Goal: Information Seeking & Learning: Learn about a topic

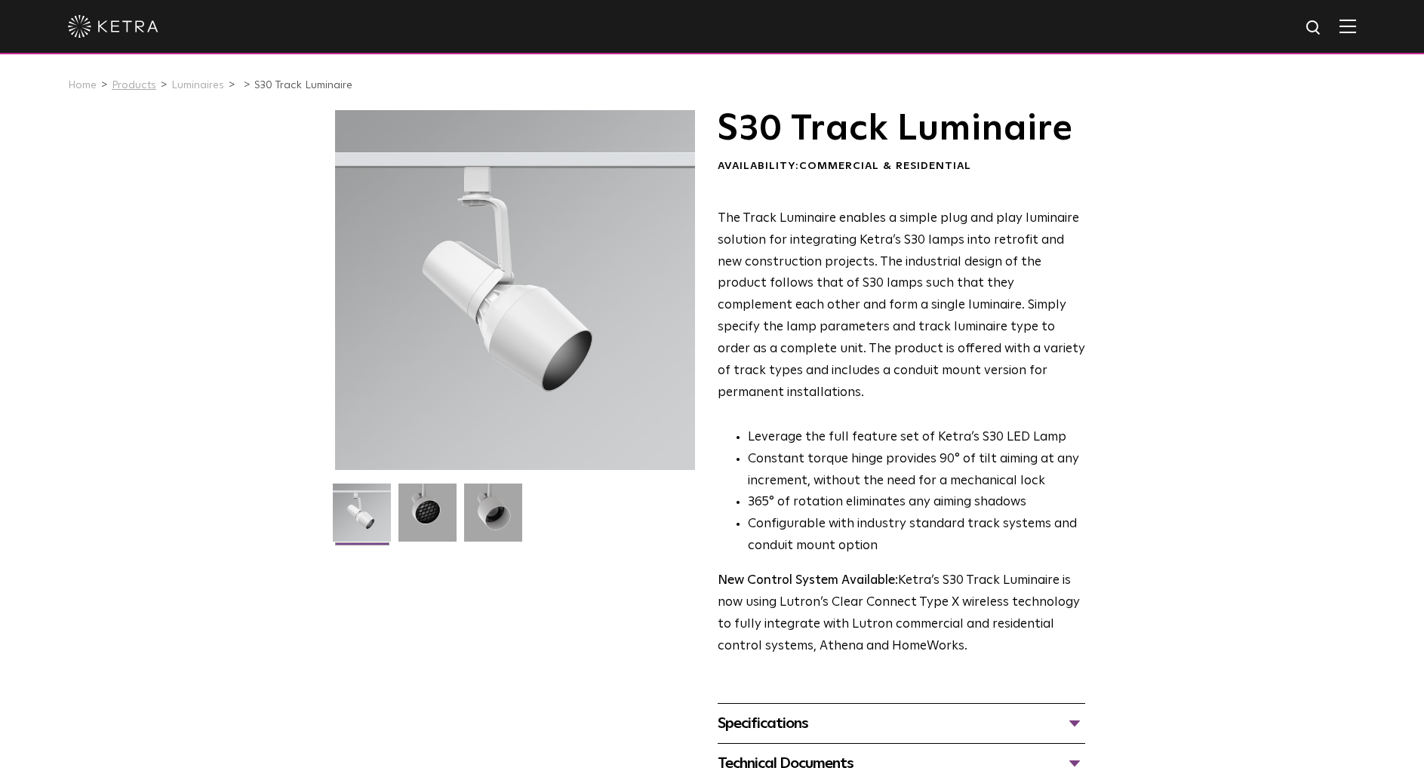
click at [143, 85] on link "Products" at bounding box center [134, 85] width 45 height 11
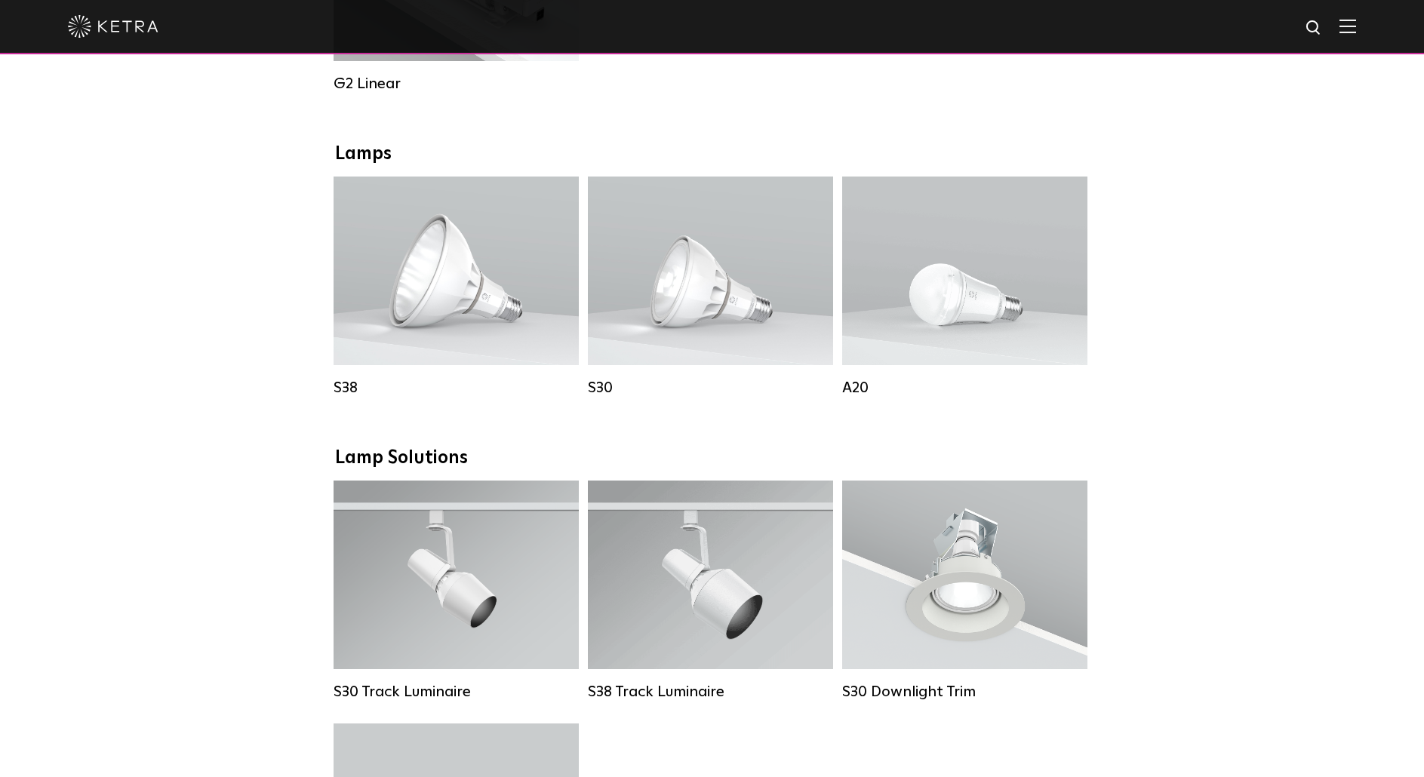
scroll to position [1008, 0]
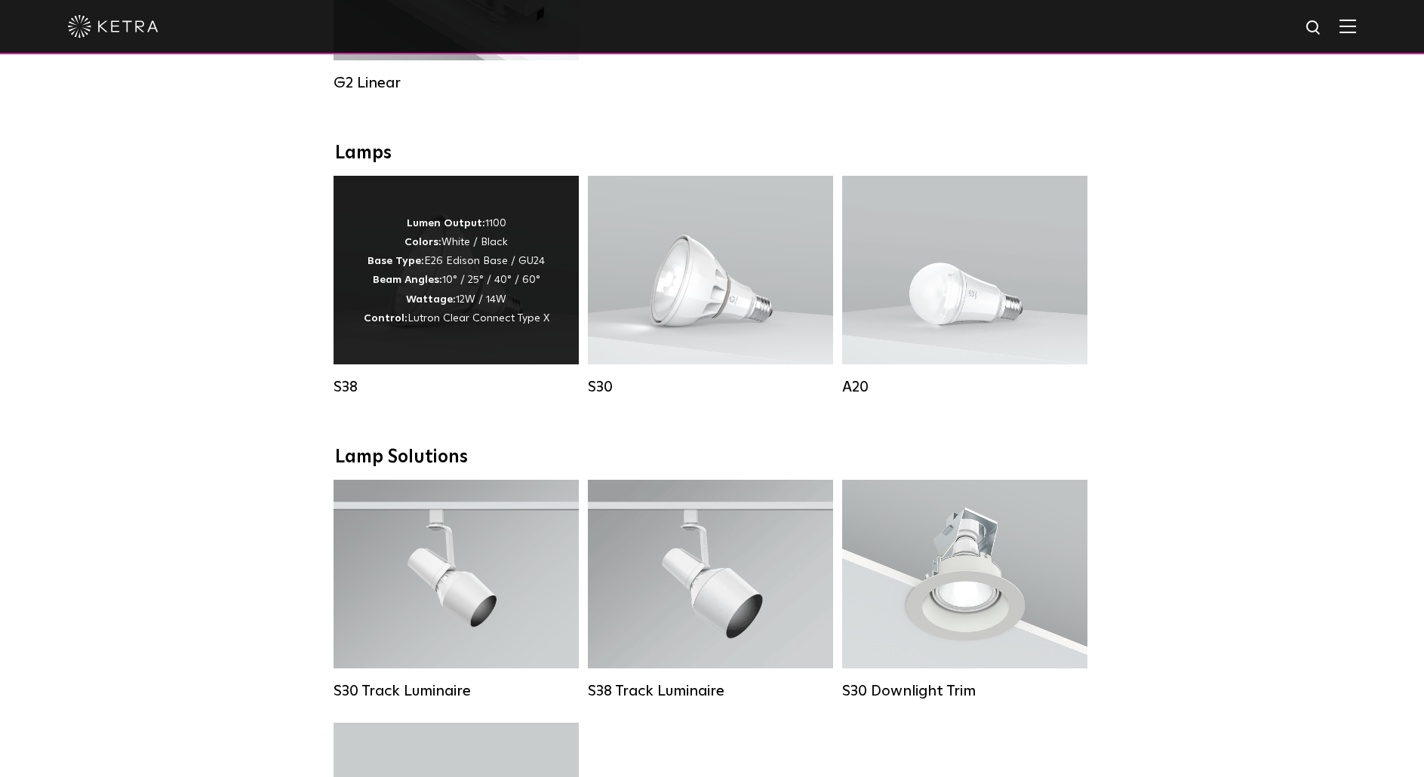
click at [472, 259] on p "Lumen Output: 1100 Colors: White / Black Base Type: E26 Edison Base / GU24 Beam…" at bounding box center [457, 271] width 186 height 114
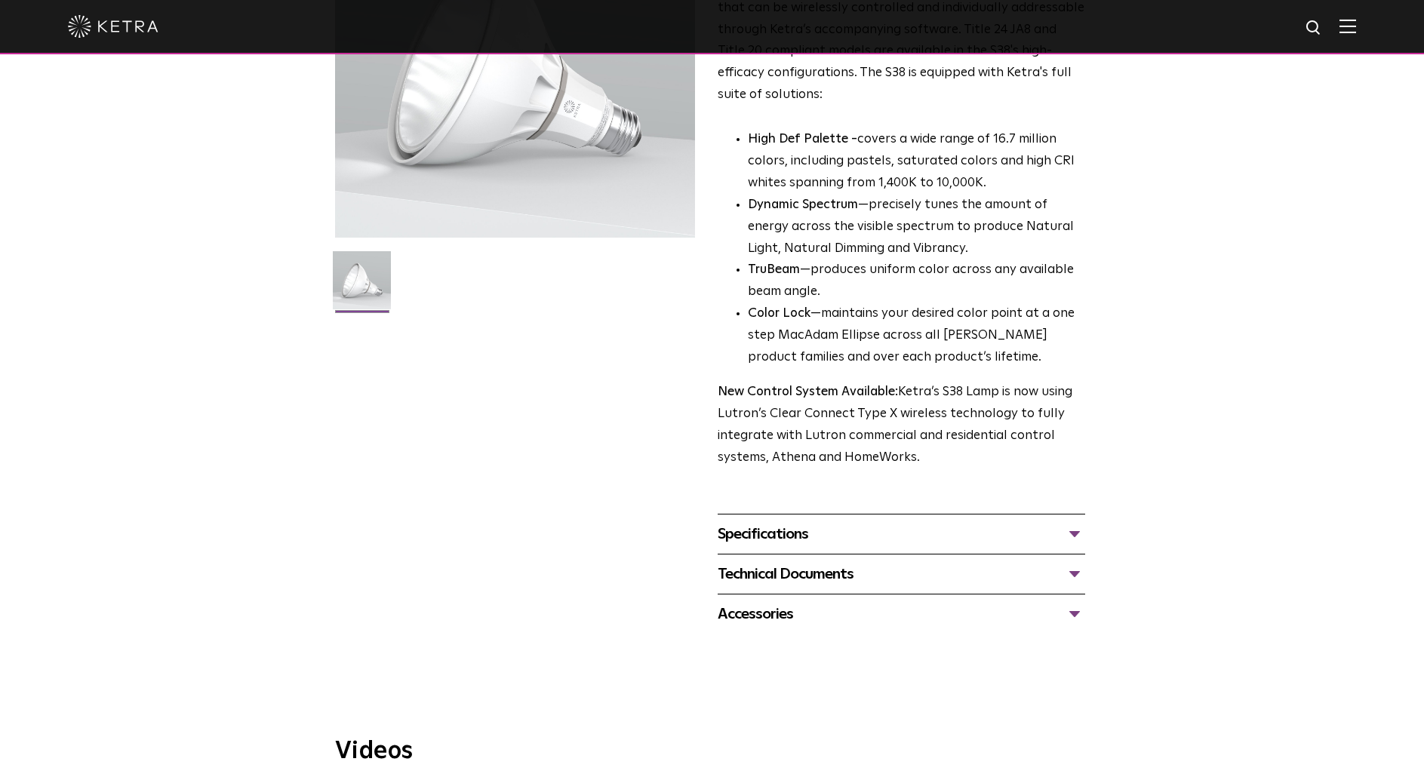
scroll to position [233, 0]
click at [1077, 543] on div "Specifications" at bounding box center [902, 534] width 368 height 24
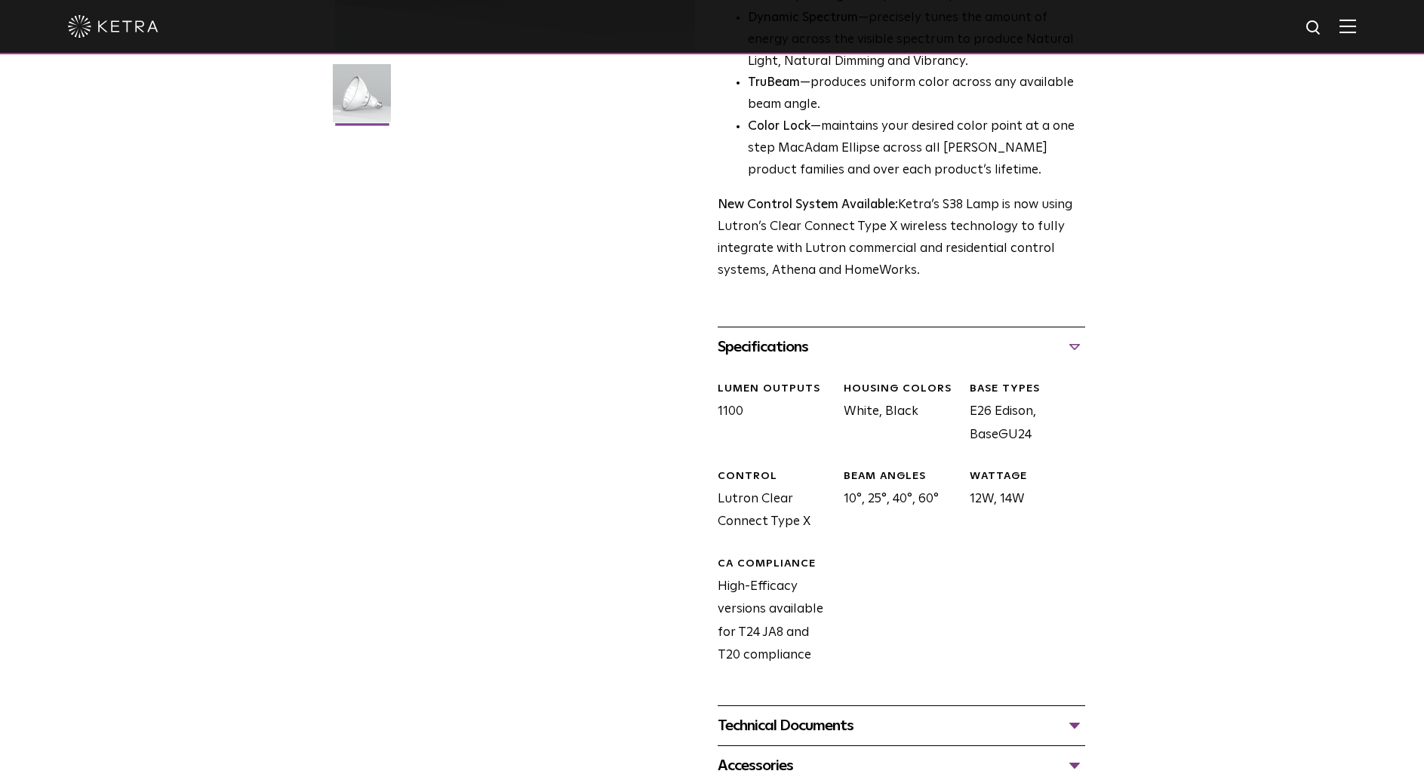
scroll to position [419, 0]
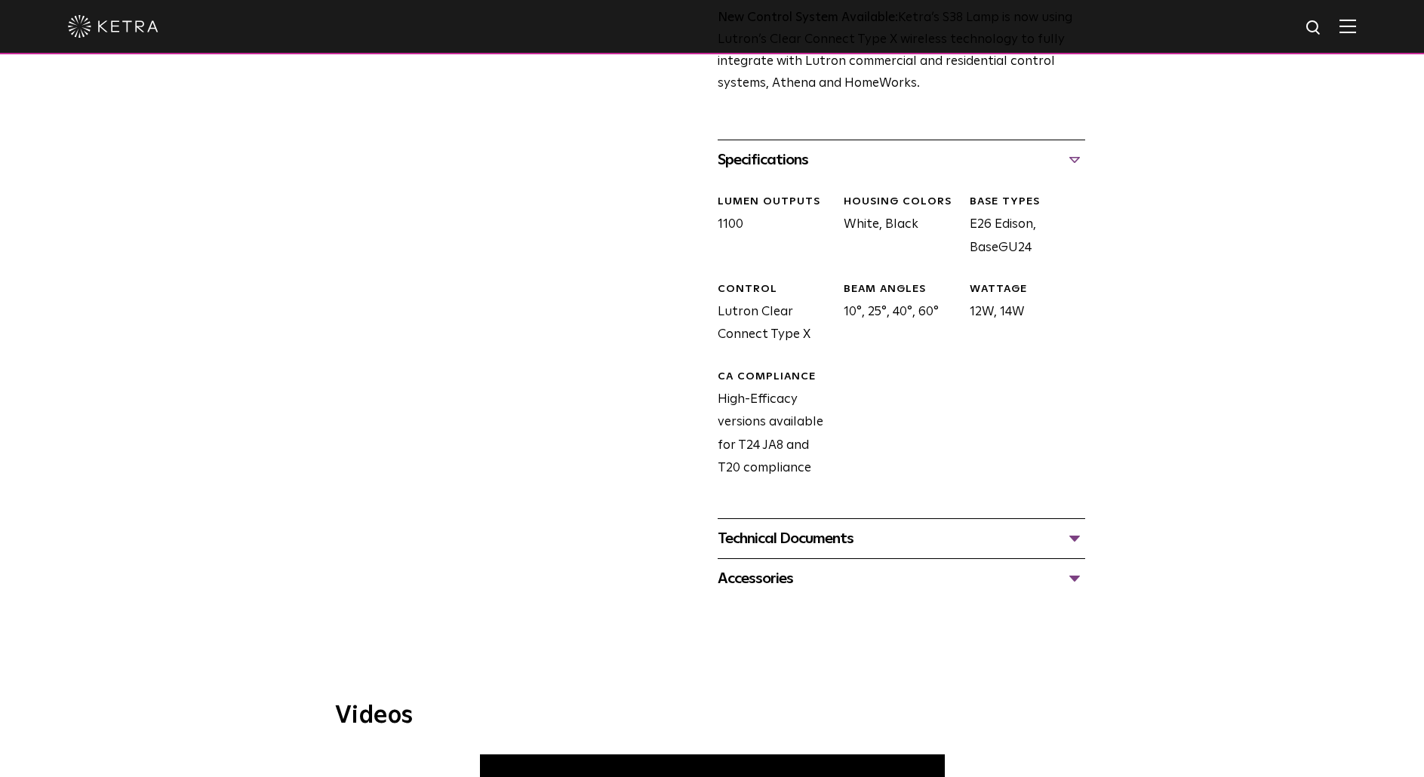
click at [1251, 589] on div "S38 Lamp Availability: Commercial & Residential Ketra’s S38 lamp is an all-enco…" at bounding box center [712, 50] width 1424 height 1095
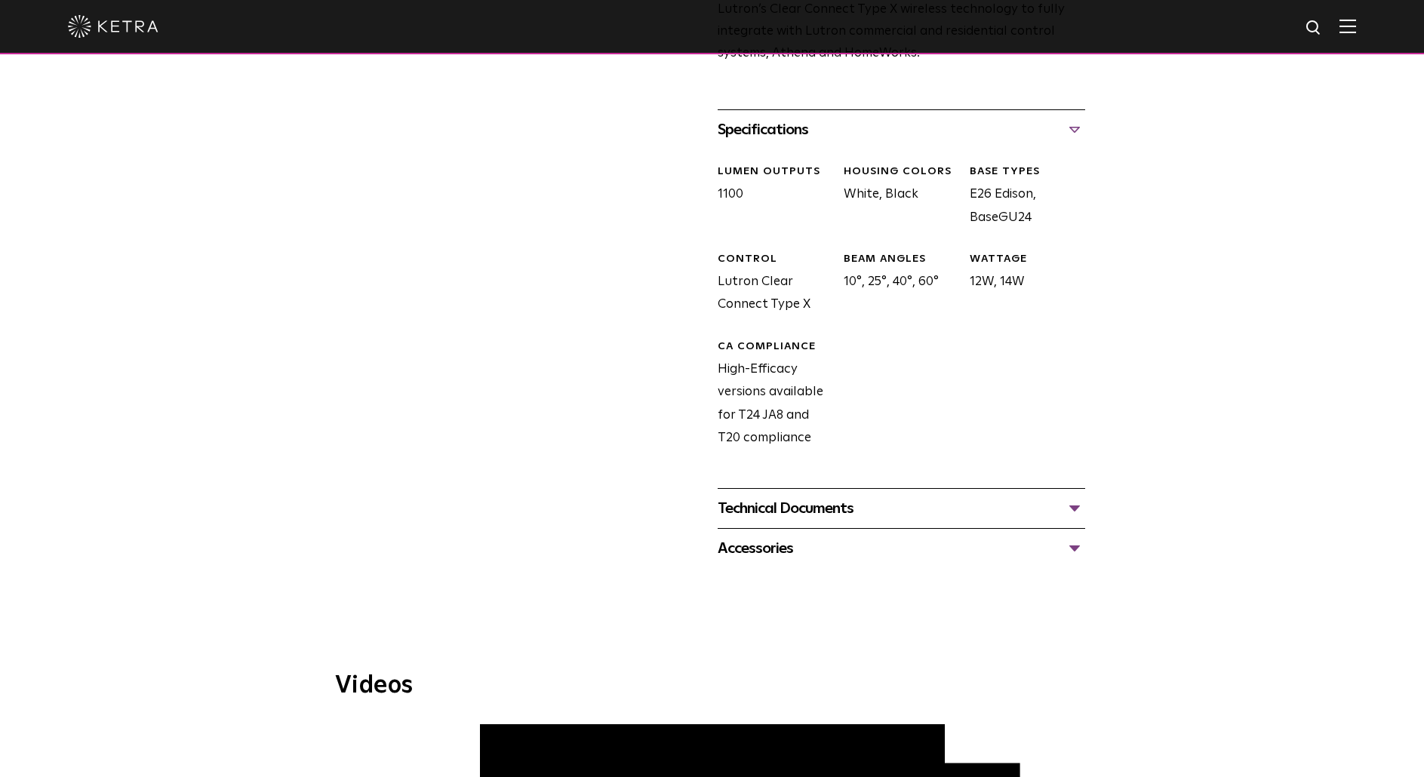
scroll to position [636, 0]
click at [1069, 509] on div "Technical Documents" at bounding box center [902, 509] width 368 height 24
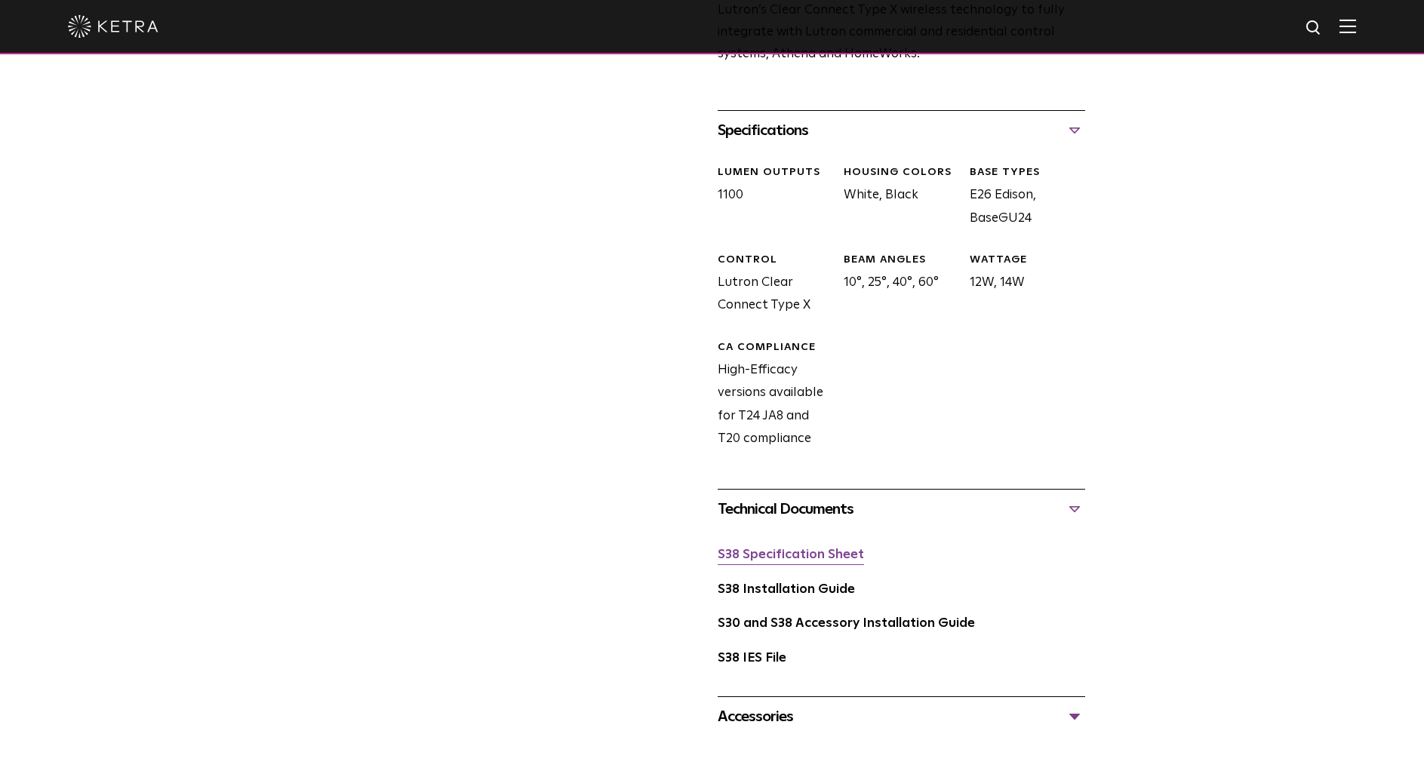
click at [813, 562] on link "S38 Specification Sheet" at bounding box center [791, 555] width 146 height 13
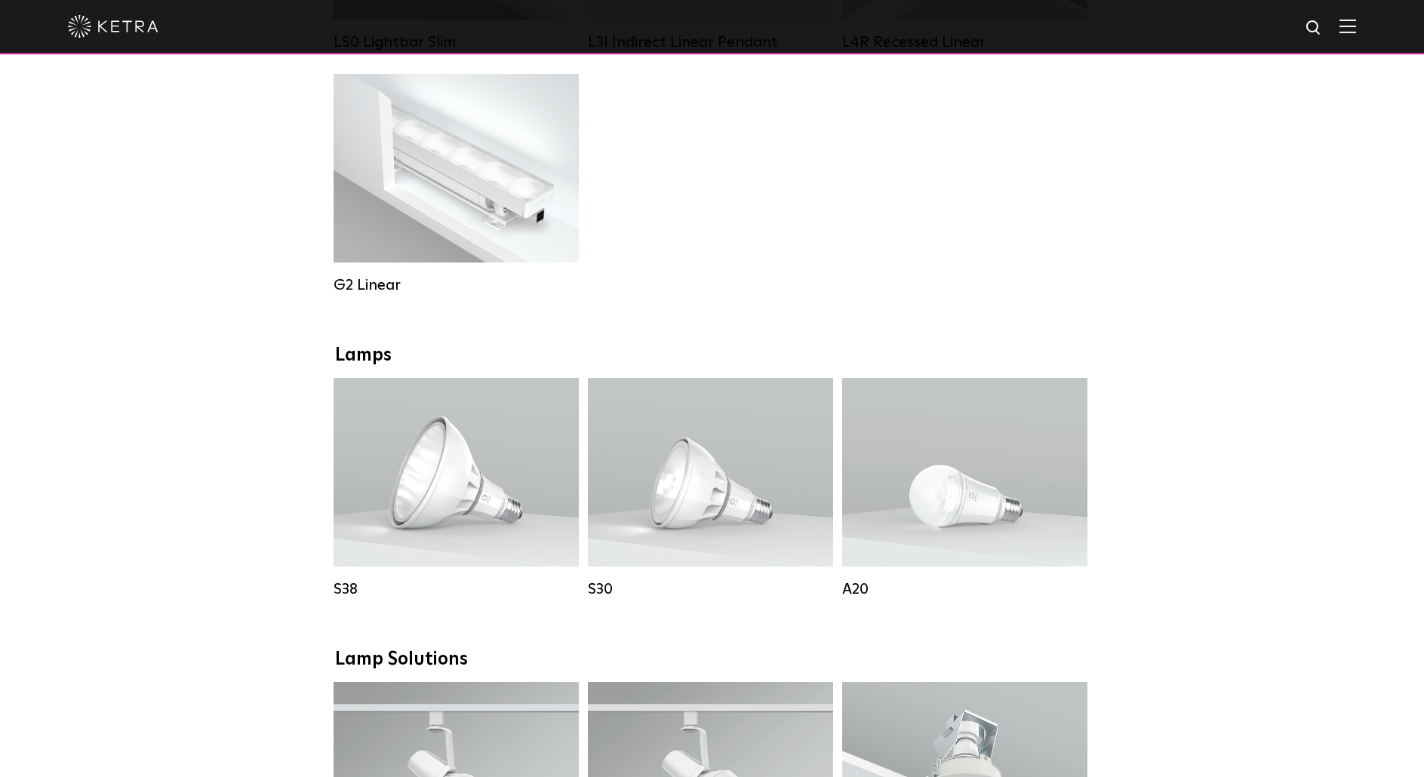
scroll to position [807, 0]
